Goal: Transaction & Acquisition: Purchase product/service

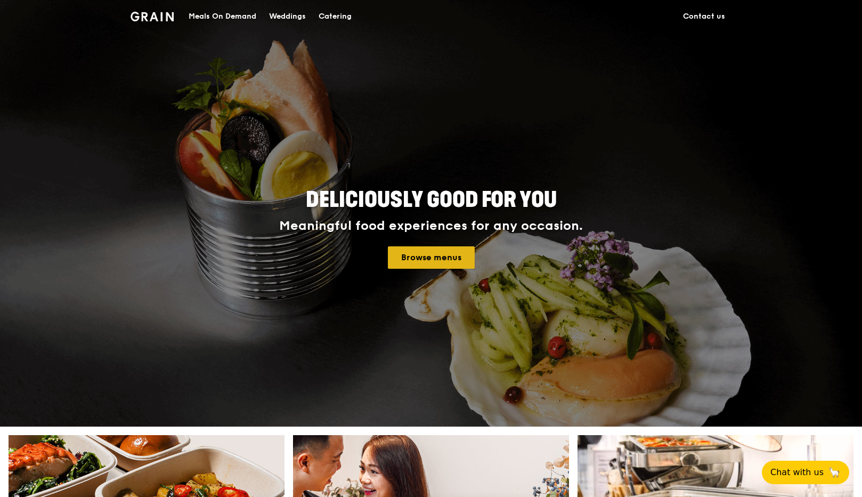
click at [474, 257] on link "Browse menus" at bounding box center [431, 257] width 87 height 22
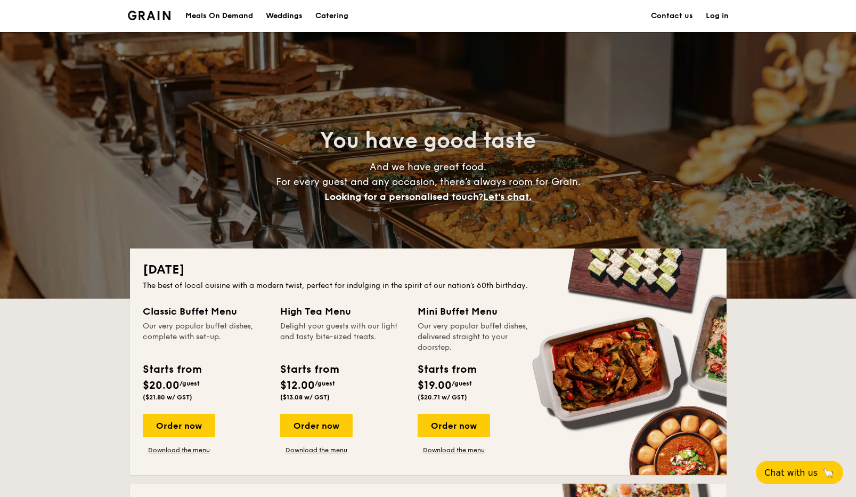
click at [455, 307] on div "Mini Buffet Menu" at bounding box center [480, 311] width 125 height 15
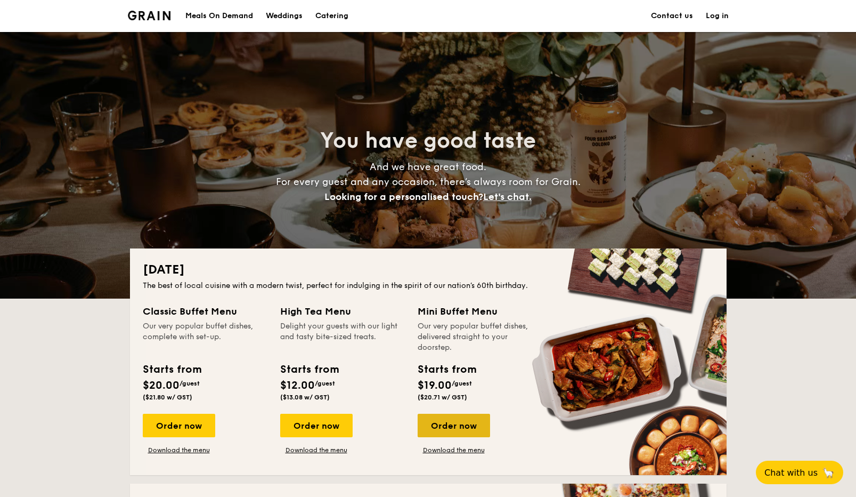
click at [451, 424] on div "Order now" at bounding box center [454, 425] width 72 height 23
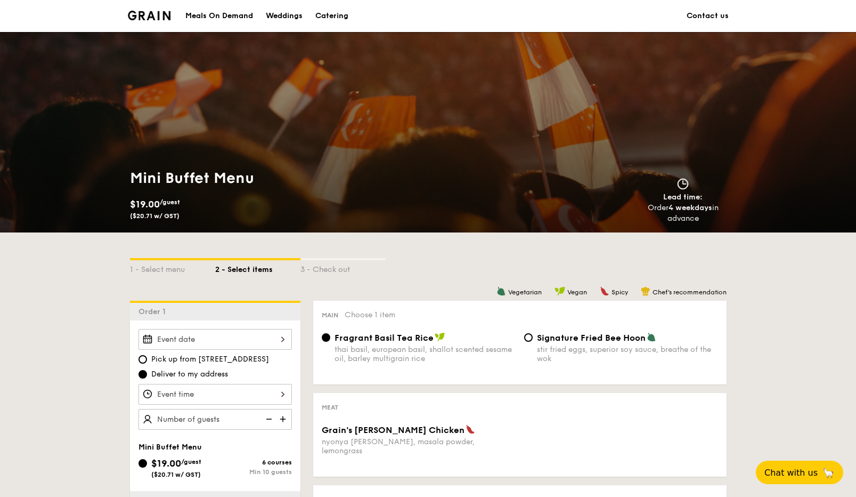
click at [323, 13] on div "Catering" at bounding box center [331, 16] width 33 height 32
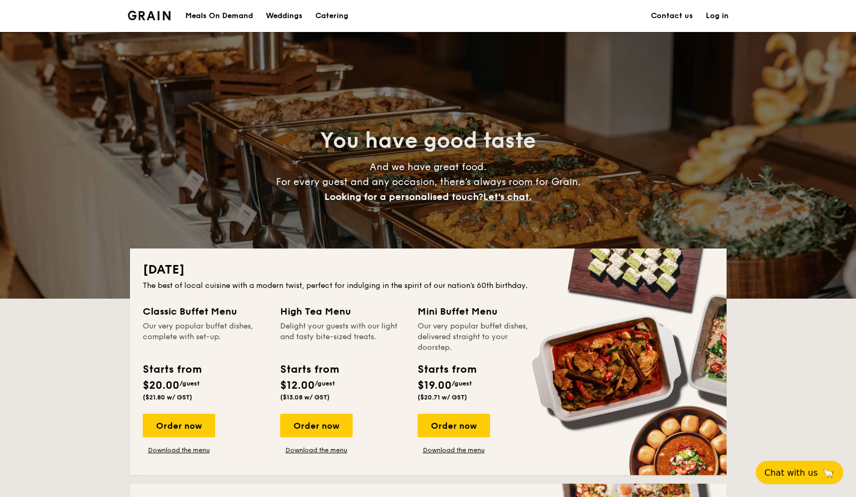
click at [180, 302] on div "[DATE] The best of local cuisine with a modern twist, perfect for indulging in …" at bounding box center [428, 361] width 597 height 226
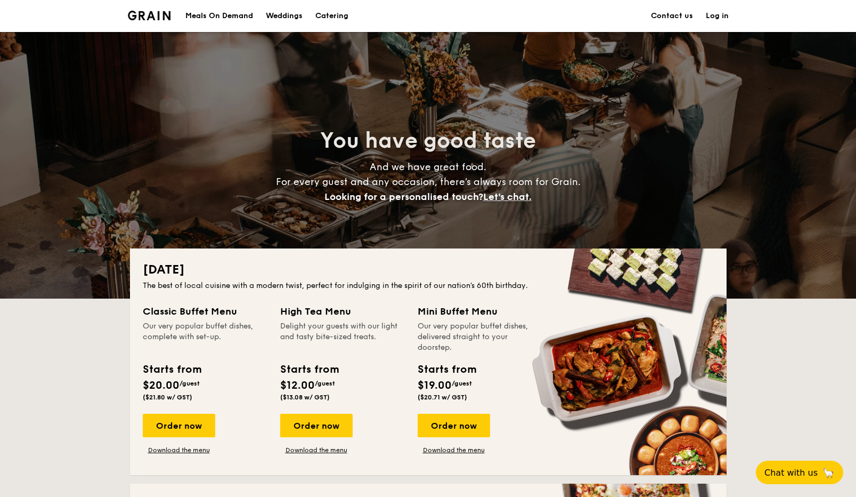
click at [180, 315] on div "Classic Buffet Menu" at bounding box center [205, 311] width 125 height 15
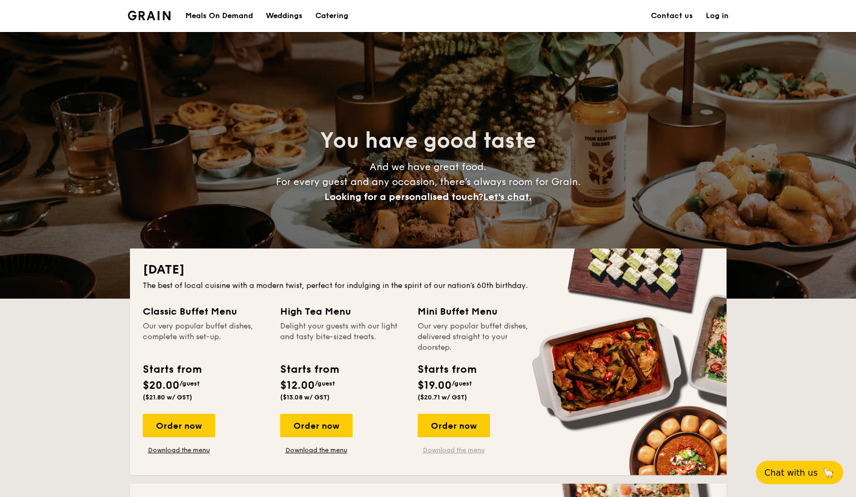
click at [463, 450] on link "Download the menu" at bounding box center [454, 450] width 72 height 9
click at [175, 449] on link "Download the menu" at bounding box center [179, 450] width 72 height 9
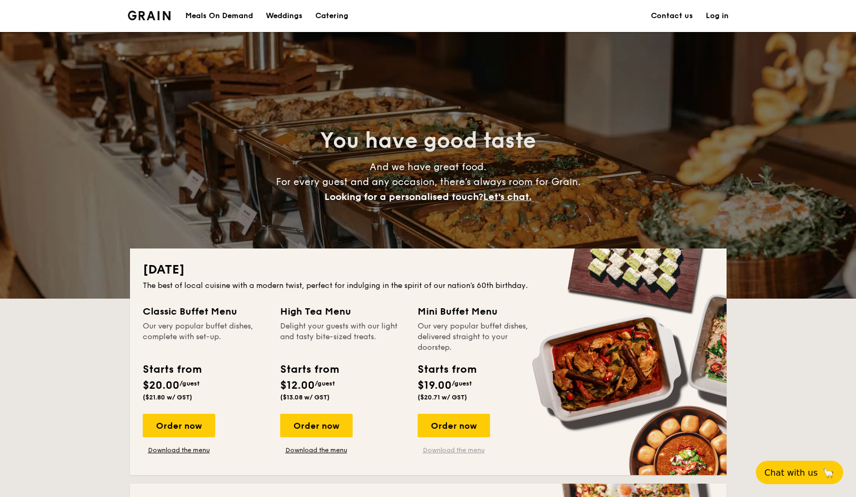
click at [451, 448] on link "Download the menu" at bounding box center [454, 450] width 72 height 9
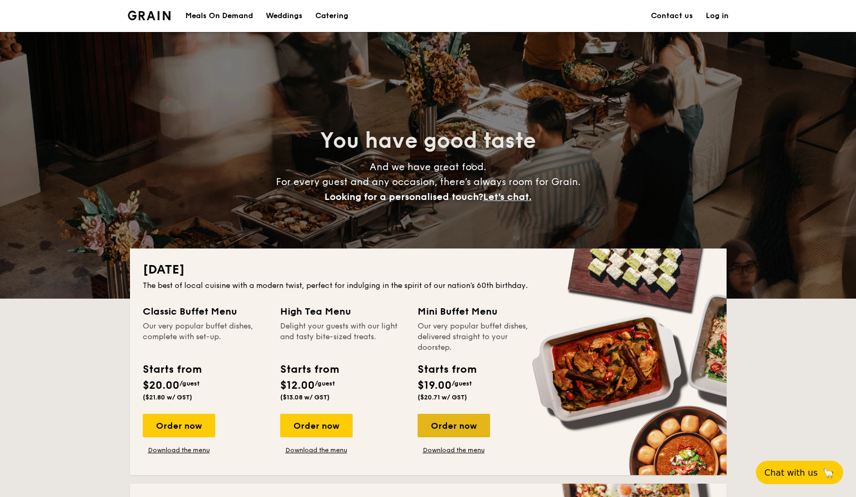
click at [446, 427] on div "Order now" at bounding box center [454, 425] width 72 height 23
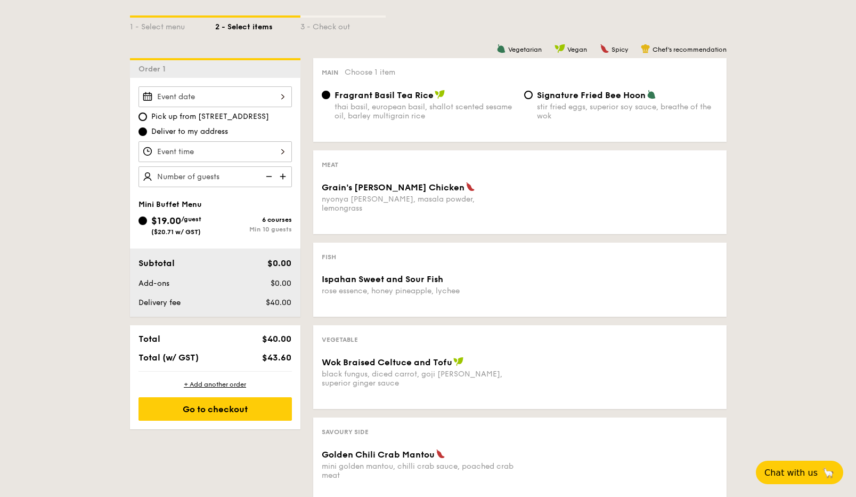
scroll to position [288, 0]
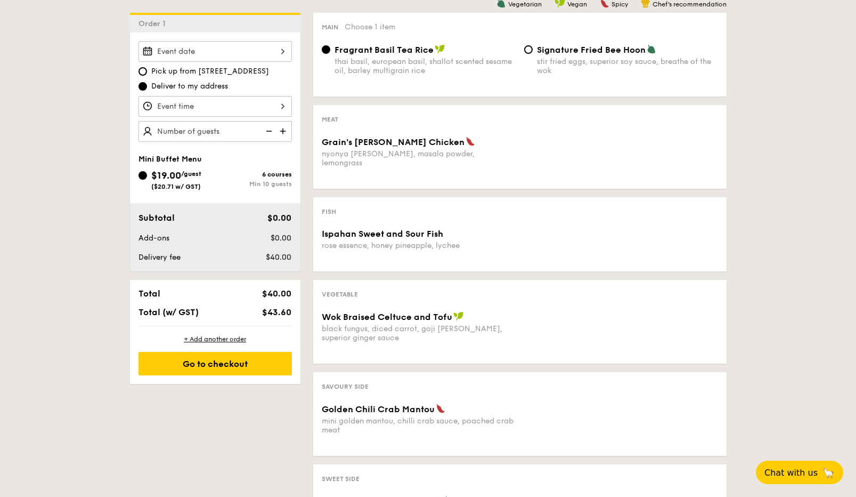
click at [100, 377] on div "1 - Select menu 2 - Select items 3 - Check out Order 1 Pick up from 5 Burn Road…" at bounding box center [428, 251] width 856 height 612
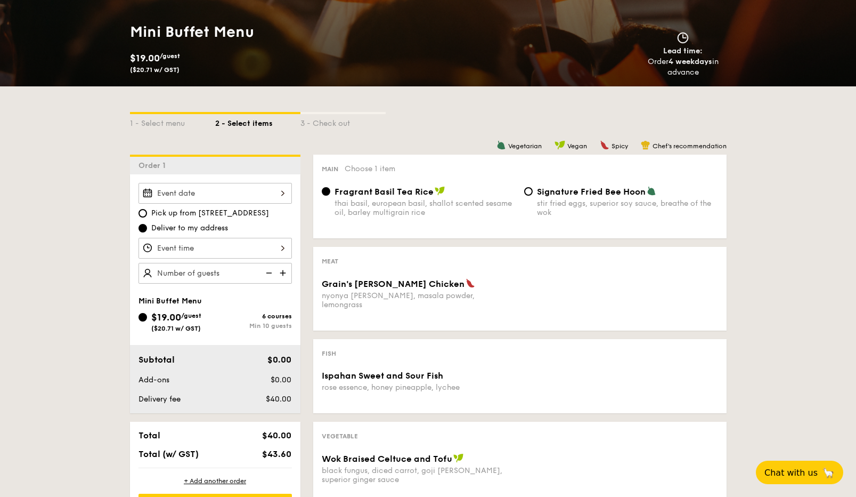
scroll to position [138, 0]
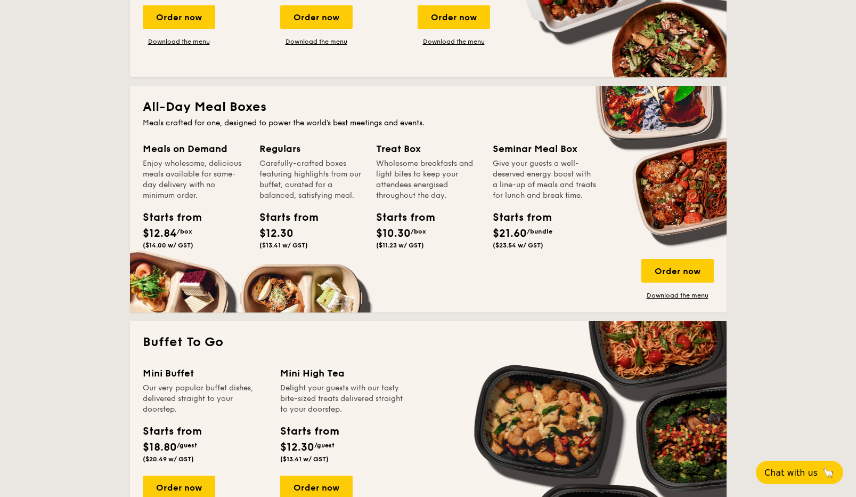
scroll to position [682, 0]
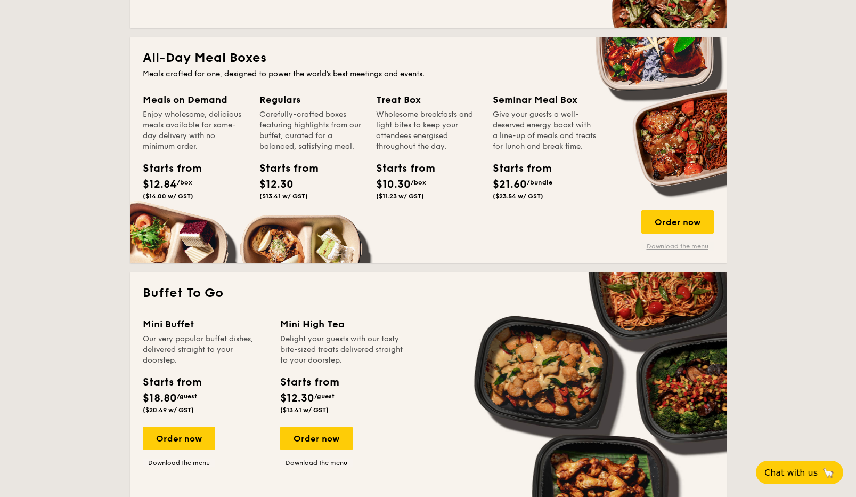
click at [655, 247] on link "Download the menu" at bounding box center [678, 246] width 72 height 9
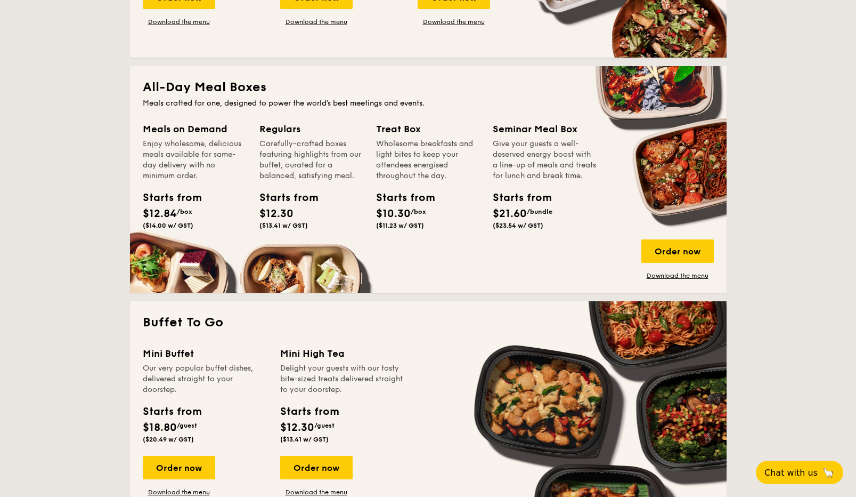
scroll to position [691, 0]
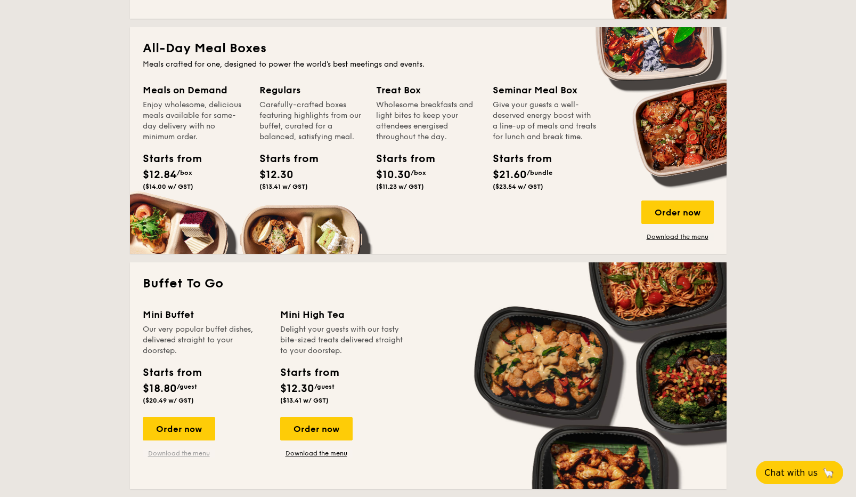
click at [164, 451] on link "Download the menu" at bounding box center [179, 453] width 72 height 9
click at [175, 427] on div "Order now" at bounding box center [179, 428] width 72 height 23
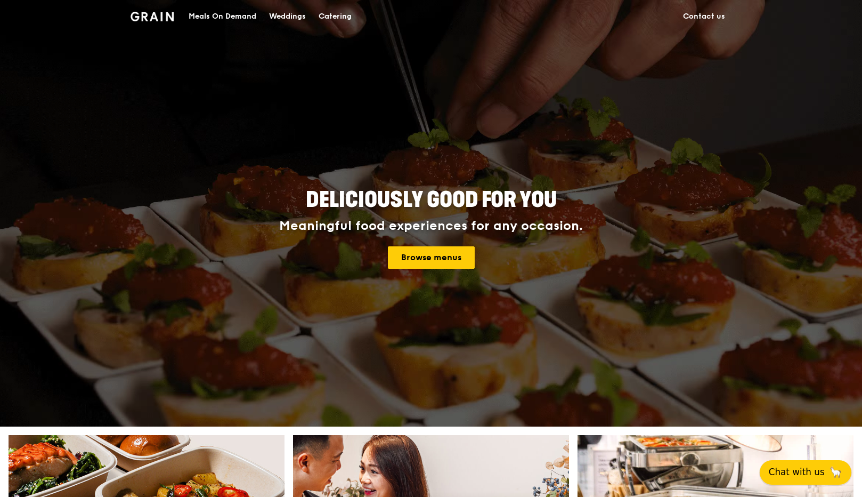
click at [794, 477] on span "Chat with us" at bounding box center [797, 471] width 56 height 13
